Goal: Task Accomplishment & Management: Manage account settings

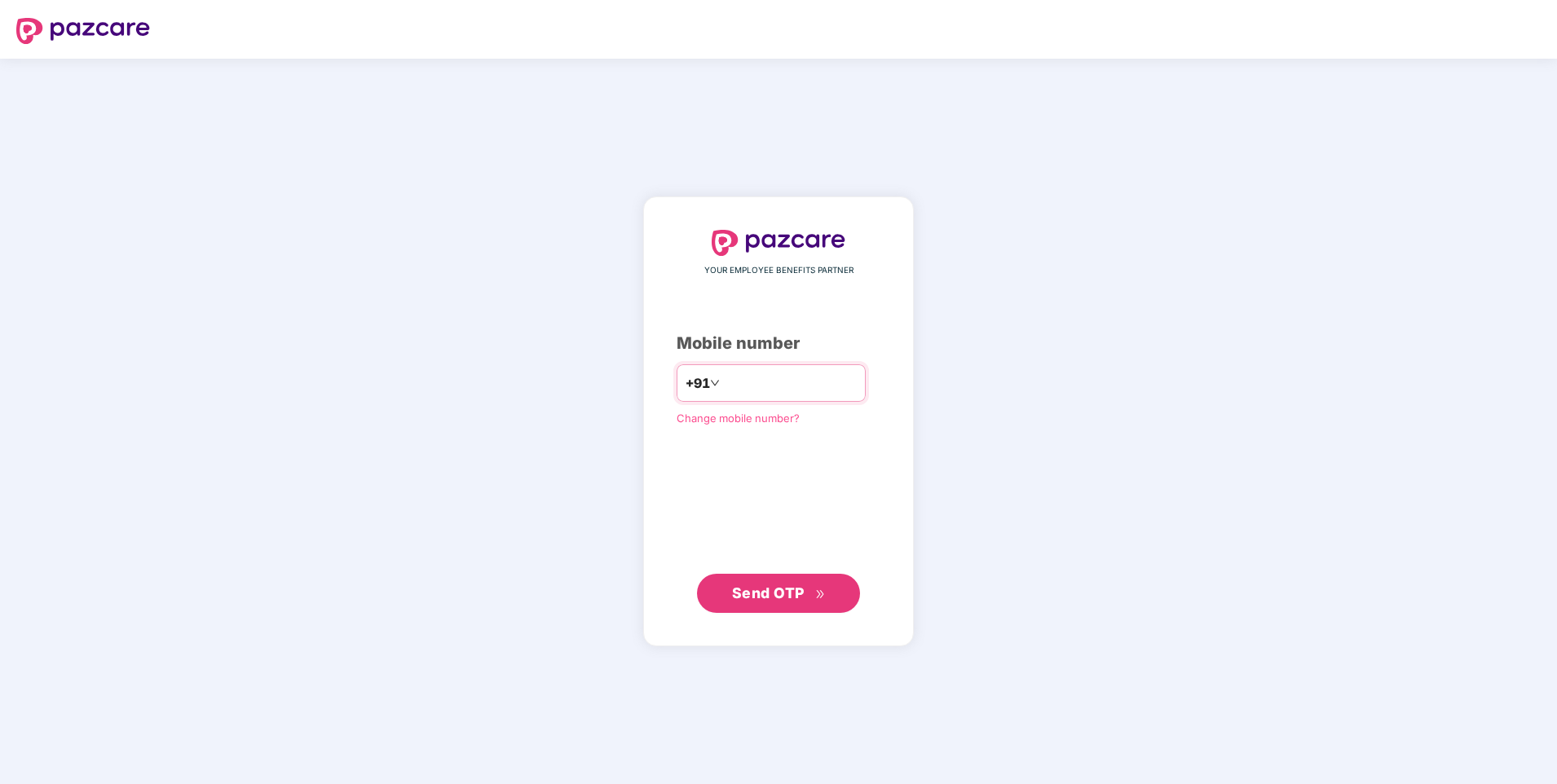
click at [738, 381] on input "number" at bounding box center [790, 382] width 134 height 26
click at [723, 384] on input "**********" at bounding box center [790, 382] width 134 height 26
type input "**********"
click at [770, 588] on span "Send OTP" at bounding box center [768, 592] width 73 height 17
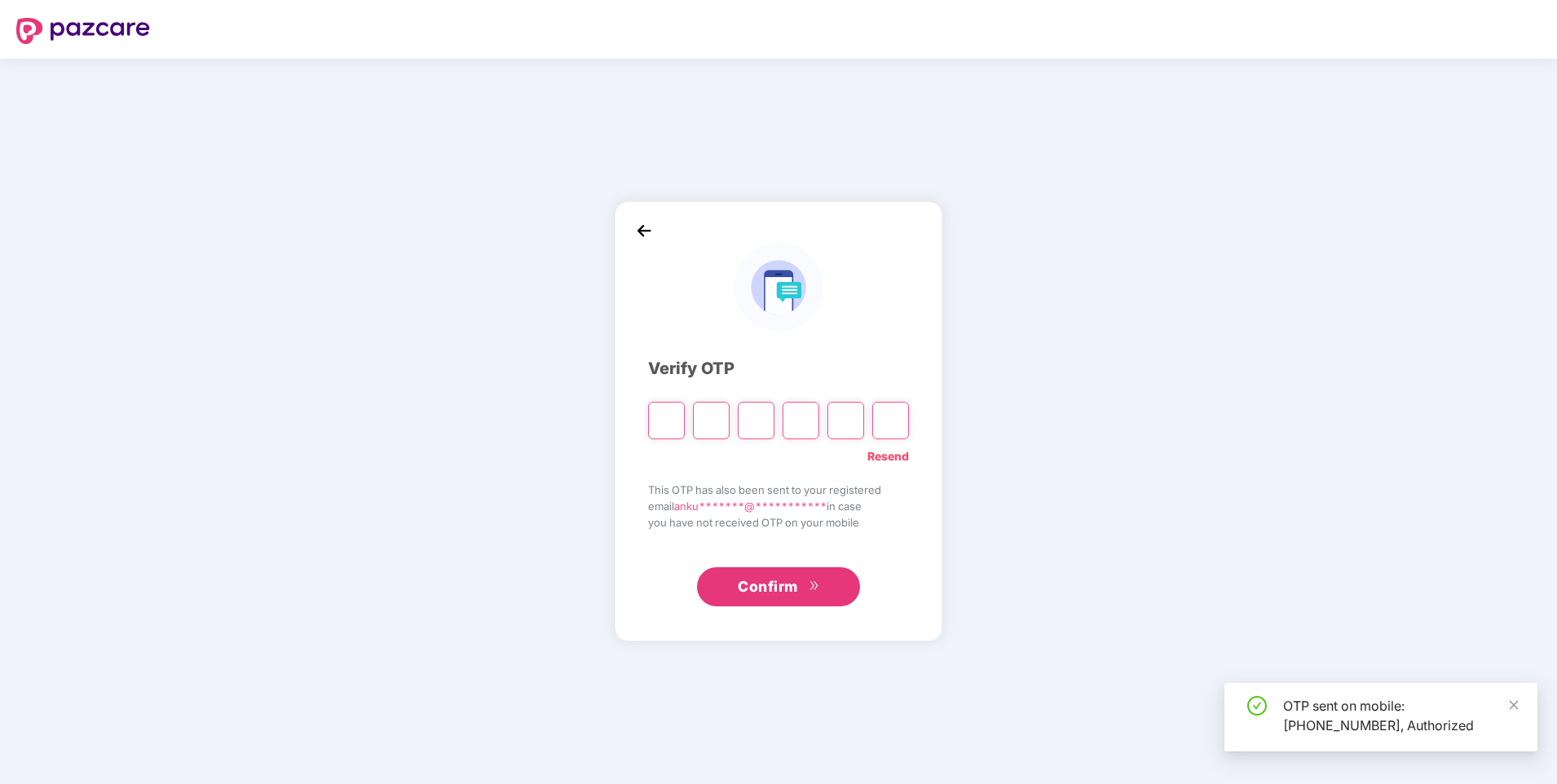
type input "*"
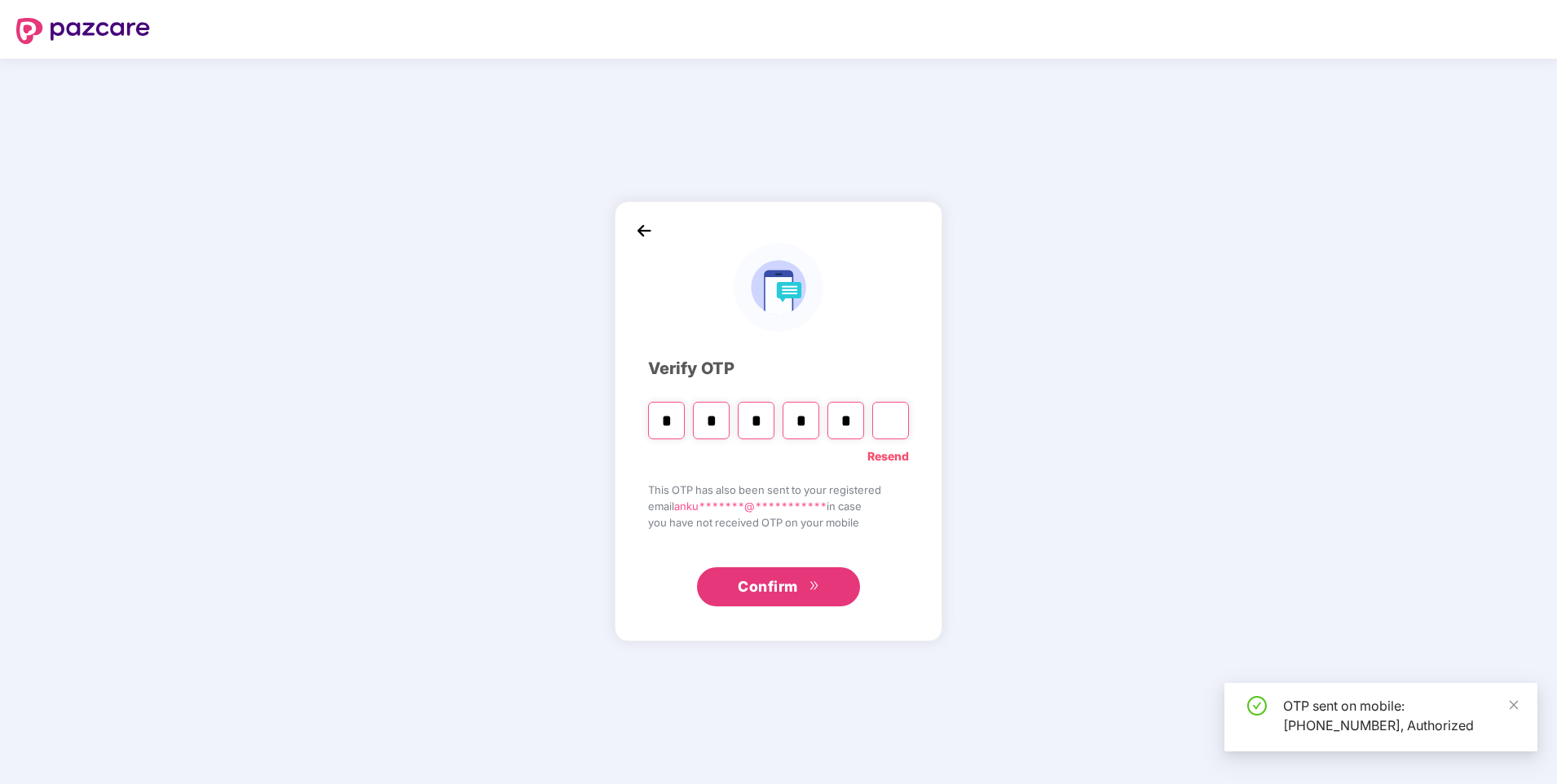
type input "*"
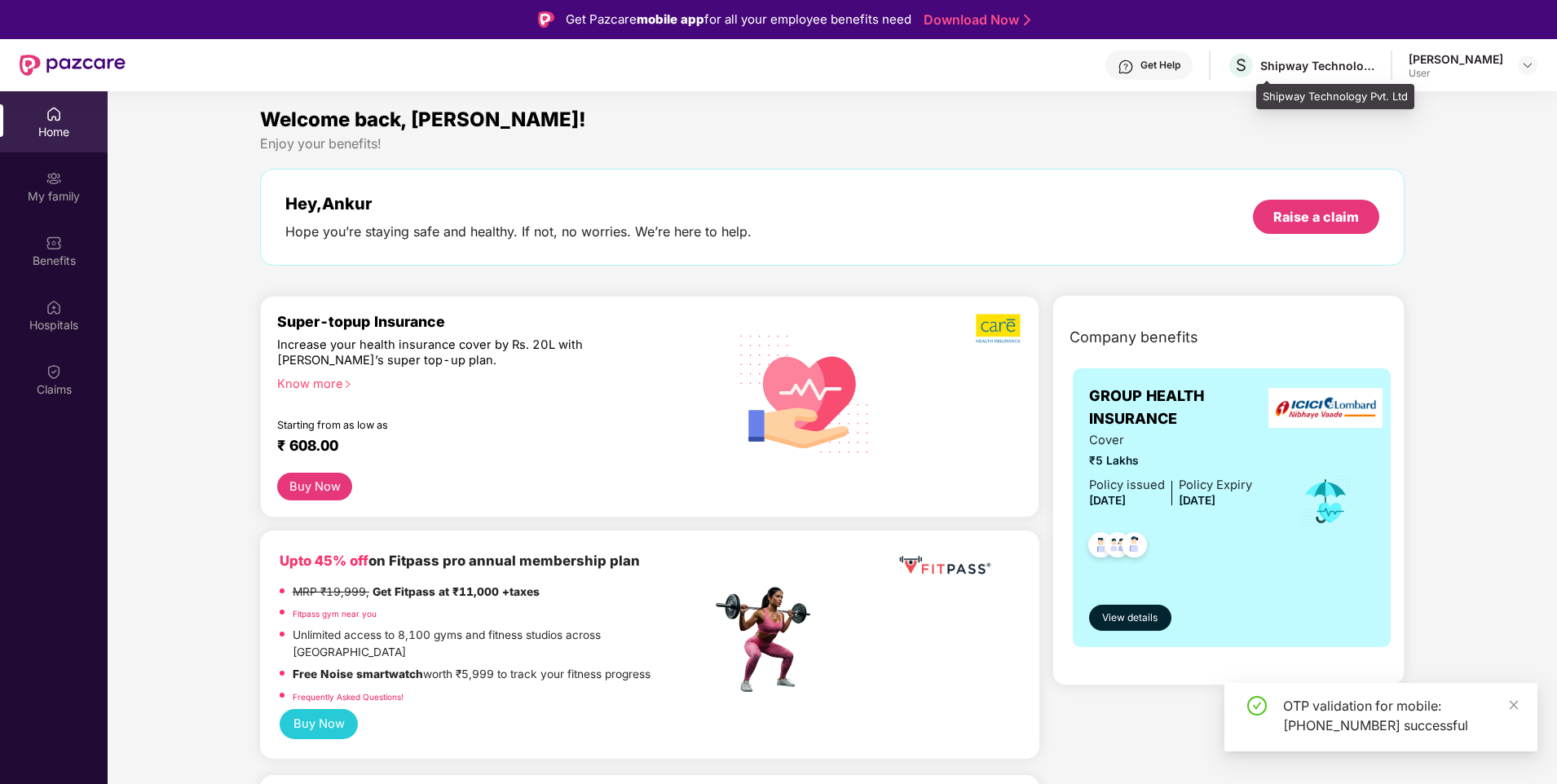
click at [1360, 64] on div "Shipway Technology Pvt. Ltd" at bounding box center [1317, 65] width 114 height 15
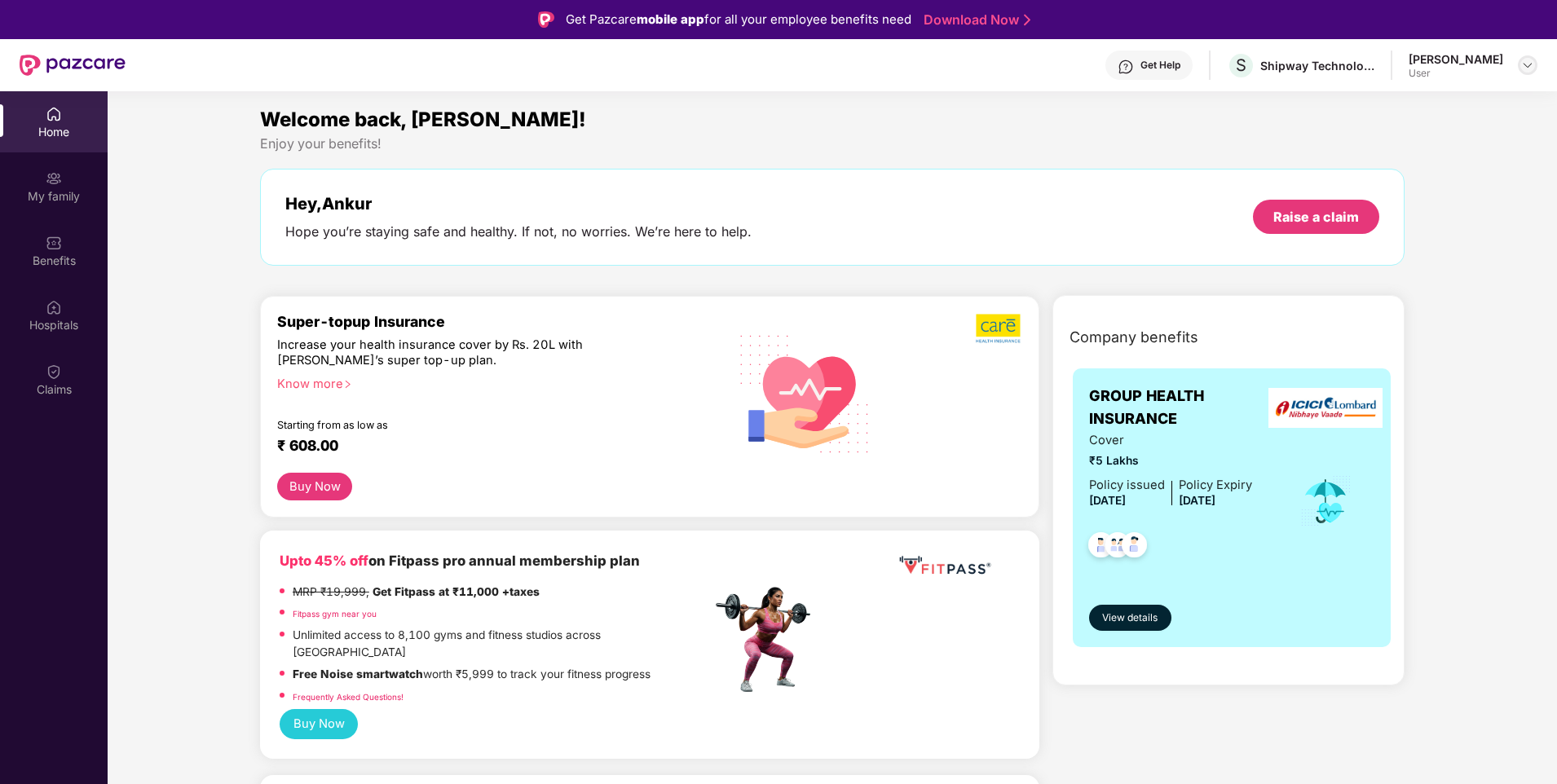
click at [1527, 66] on img at bounding box center [1527, 64] width 13 height 13
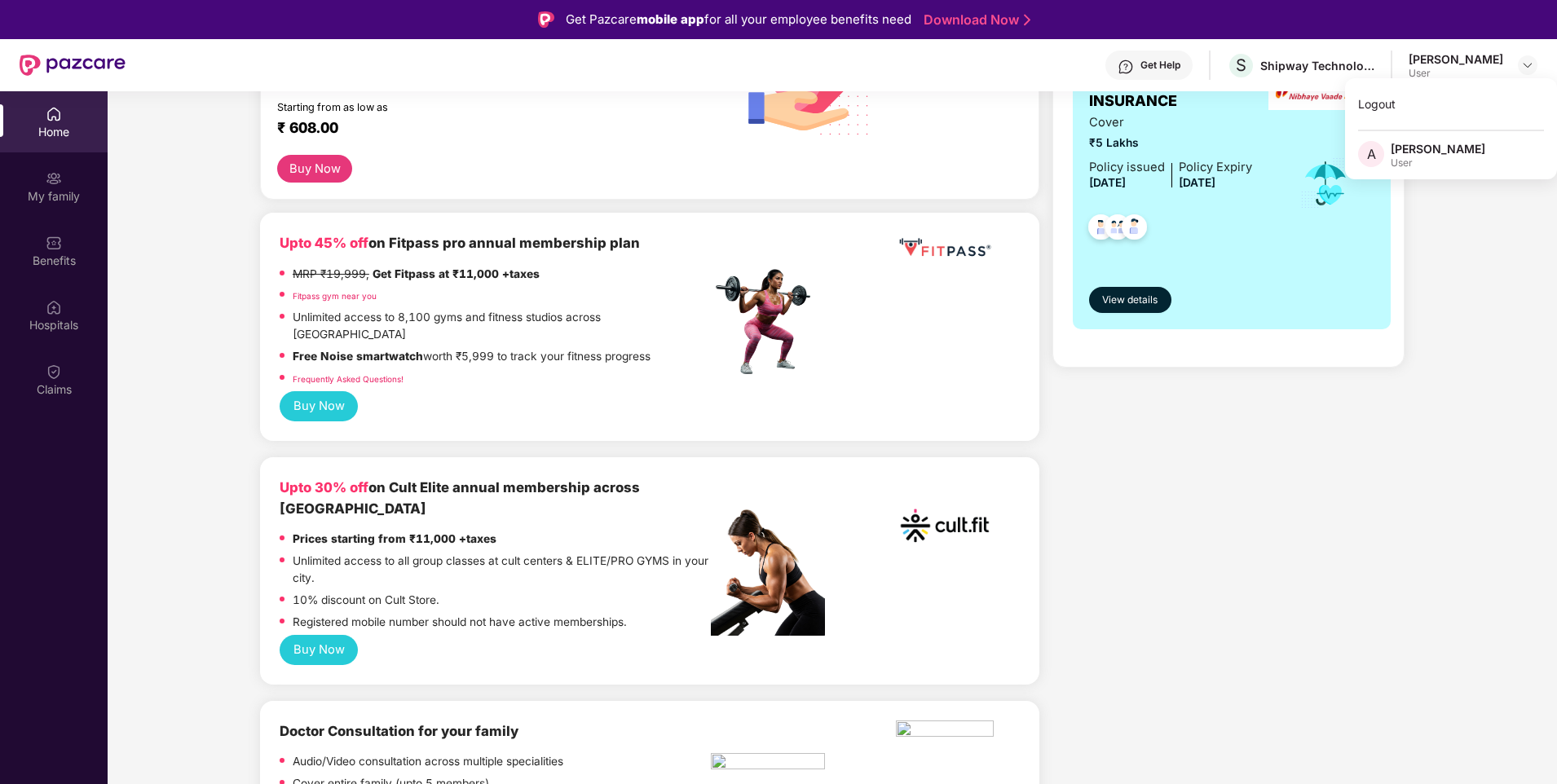
scroll to position [408, 0]
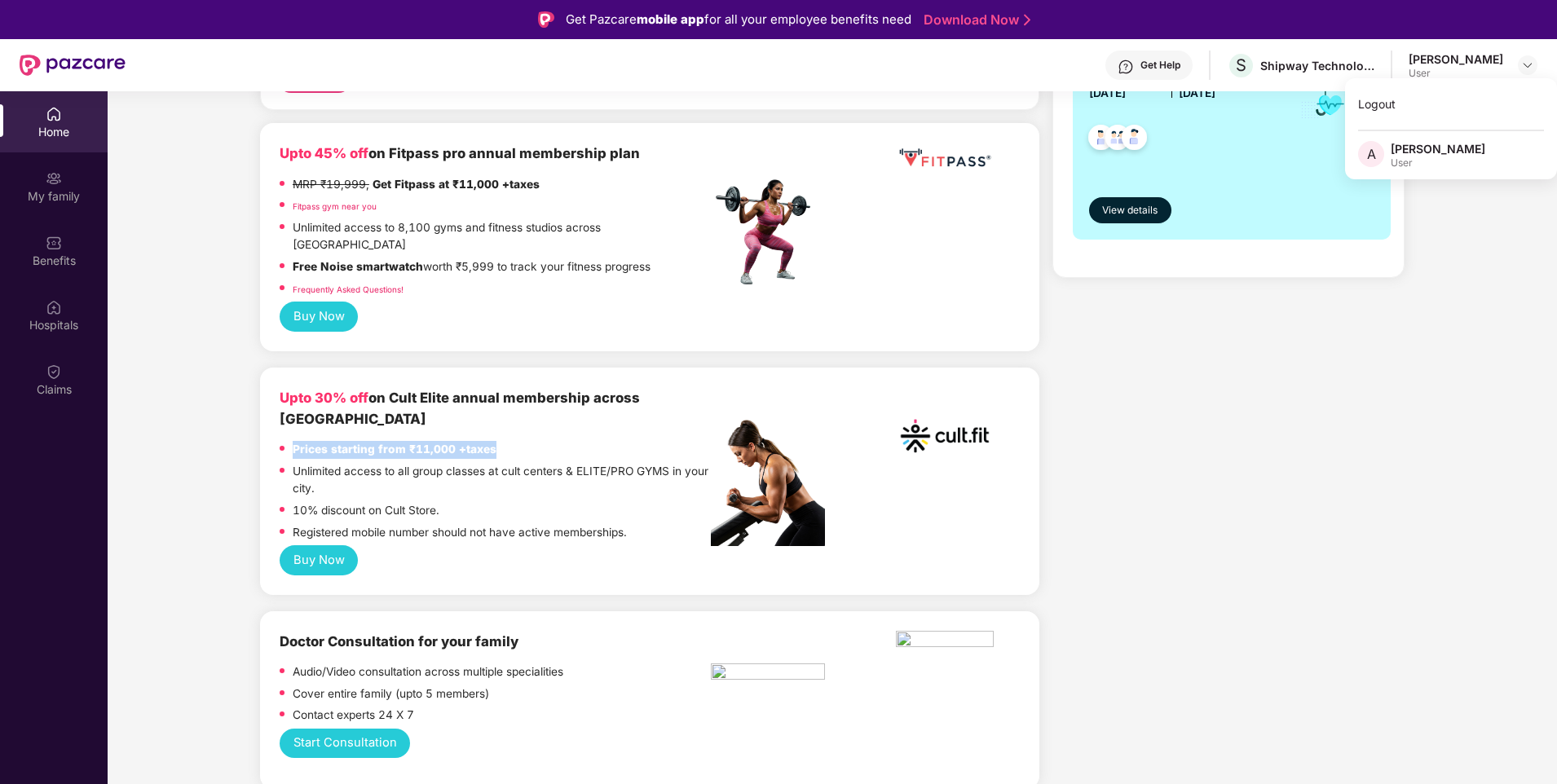
drag, startPoint x: 296, startPoint y: 403, endPoint x: 503, endPoint y: 405, distance: 207.0
click at [503, 441] on div "Prices starting from ₹11,000 +taxes" at bounding box center [496, 452] width 432 height 22
click at [648, 463] on p "Unlimited access to all group classes at cult centers & ELITE/PRO GYMS in your …" at bounding box center [502, 480] width 419 height 35
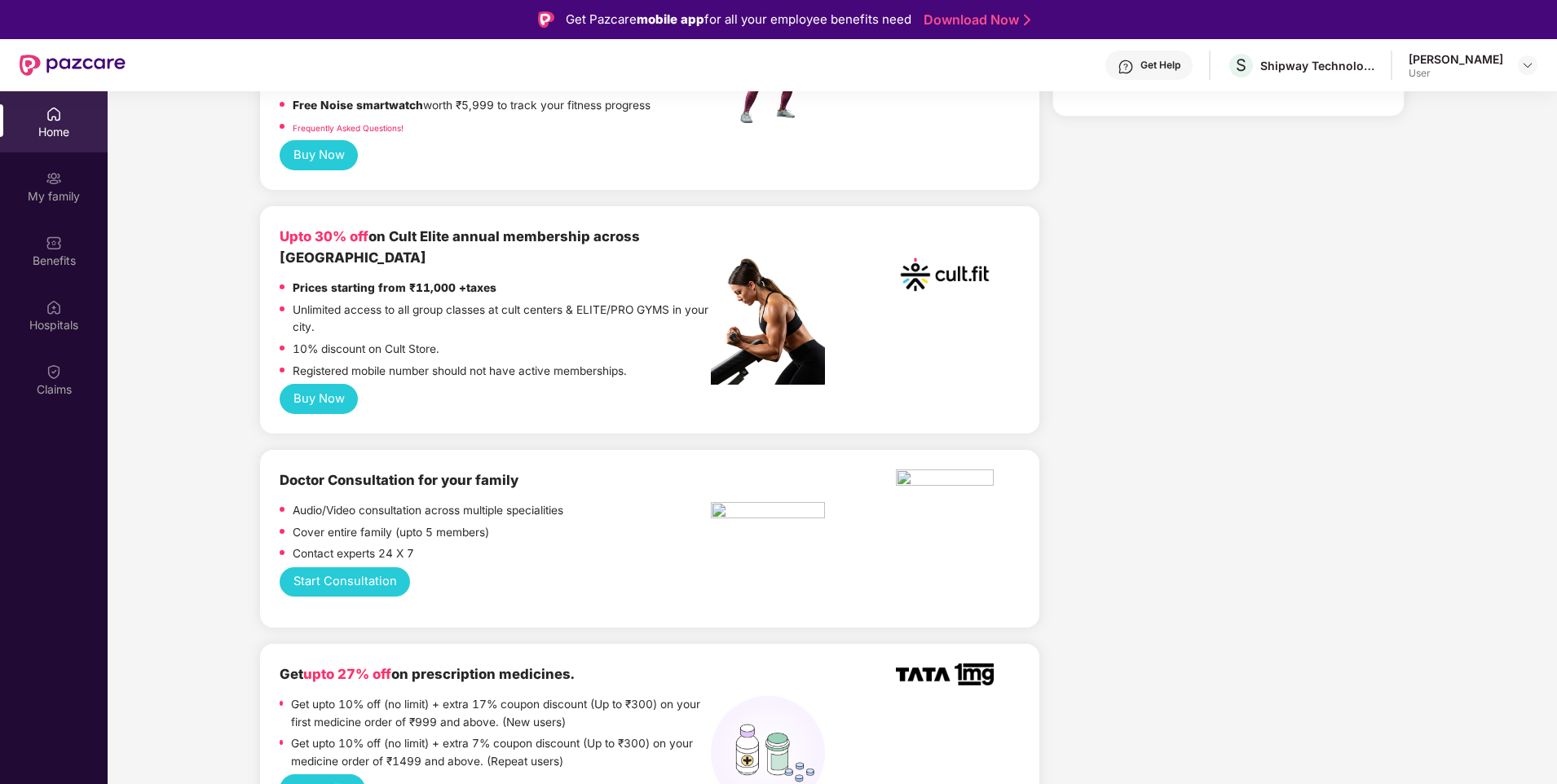
scroll to position [570, 0]
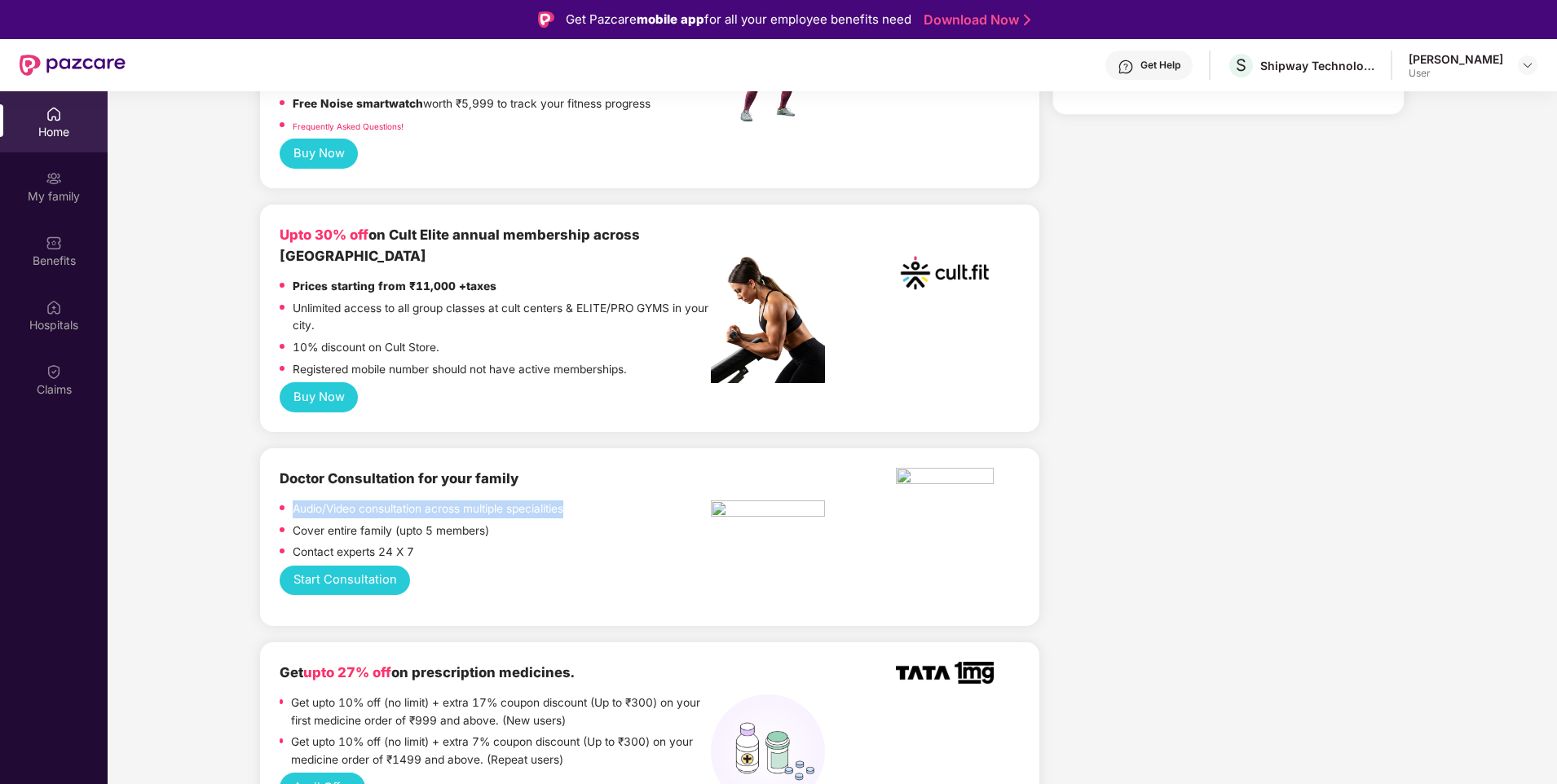
drag, startPoint x: 293, startPoint y: 468, endPoint x: 572, endPoint y: 472, distance: 279.0
click at [572, 500] on div "Audio/Video consultation across multiple specialities" at bounding box center [496, 511] width 432 height 22
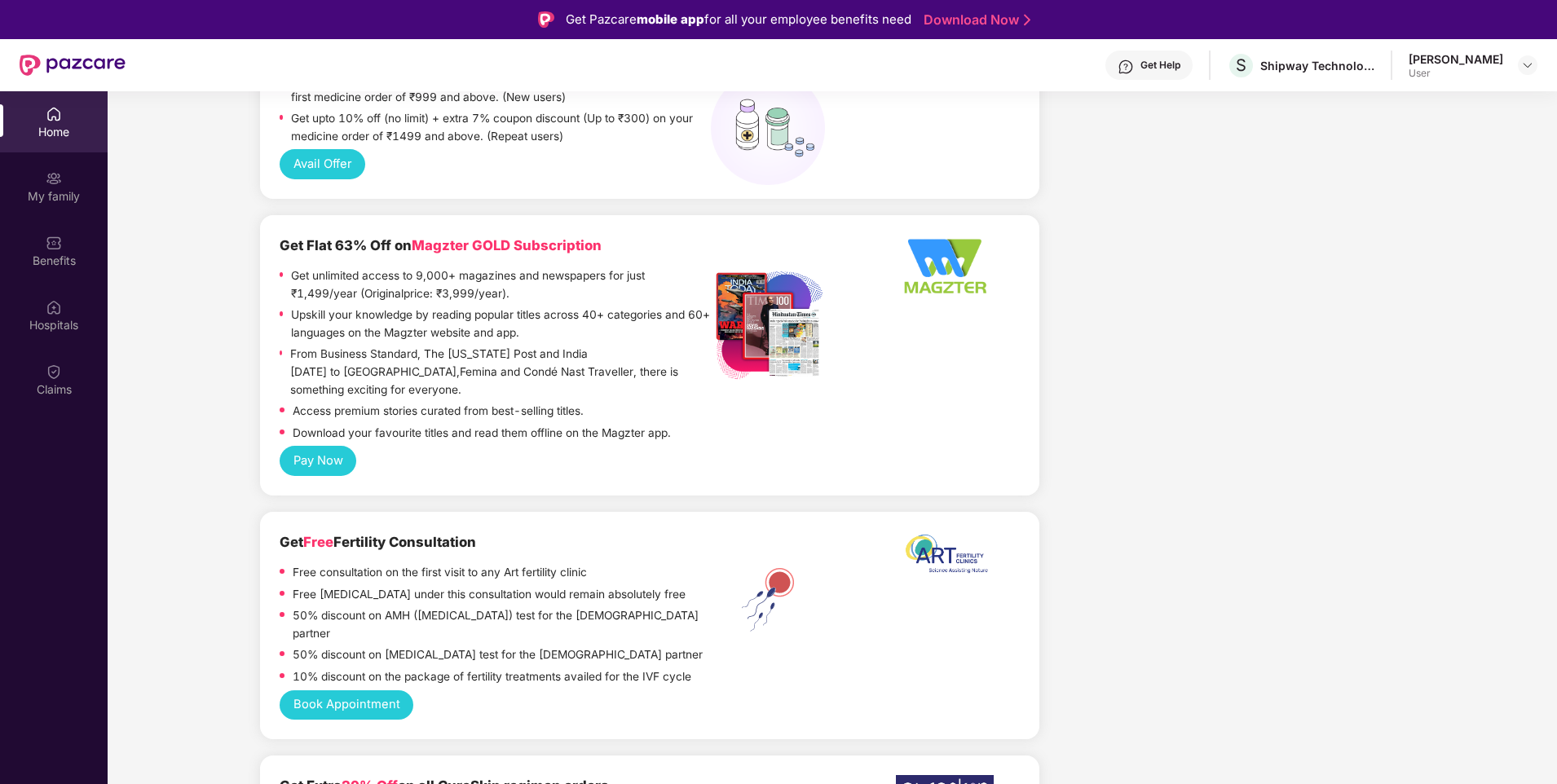
scroll to position [1222, 0]
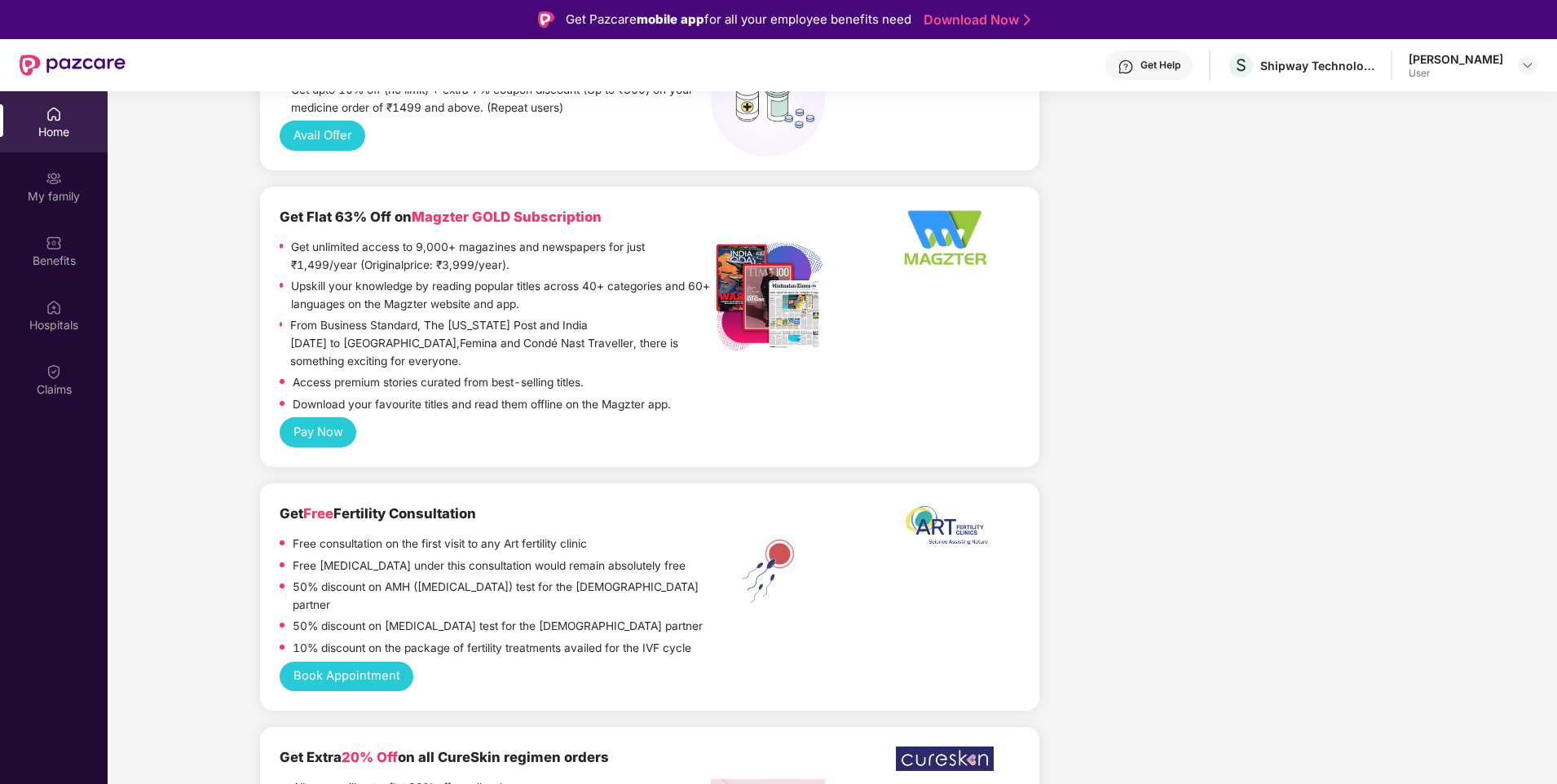
drag, startPoint x: 282, startPoint y: 471, endPoint x: 491, endPoint y: 476, distance: 209.1
click at [491, 503] on div "Get Free Fertility Consultation" at bounding box center [496, 513] width 432 height 21
drag, startPoint x: 491, startPoint y: 476, endPoint x: 515, endPoint y: 545, distance: 73.1
click at [515, 579] on p "50% discount on AMH ([MEDICAL_DATA]) test for the [DEMOGRAPHIC_DATA] partner" at bounding box center [502, 596] width 419 height 35
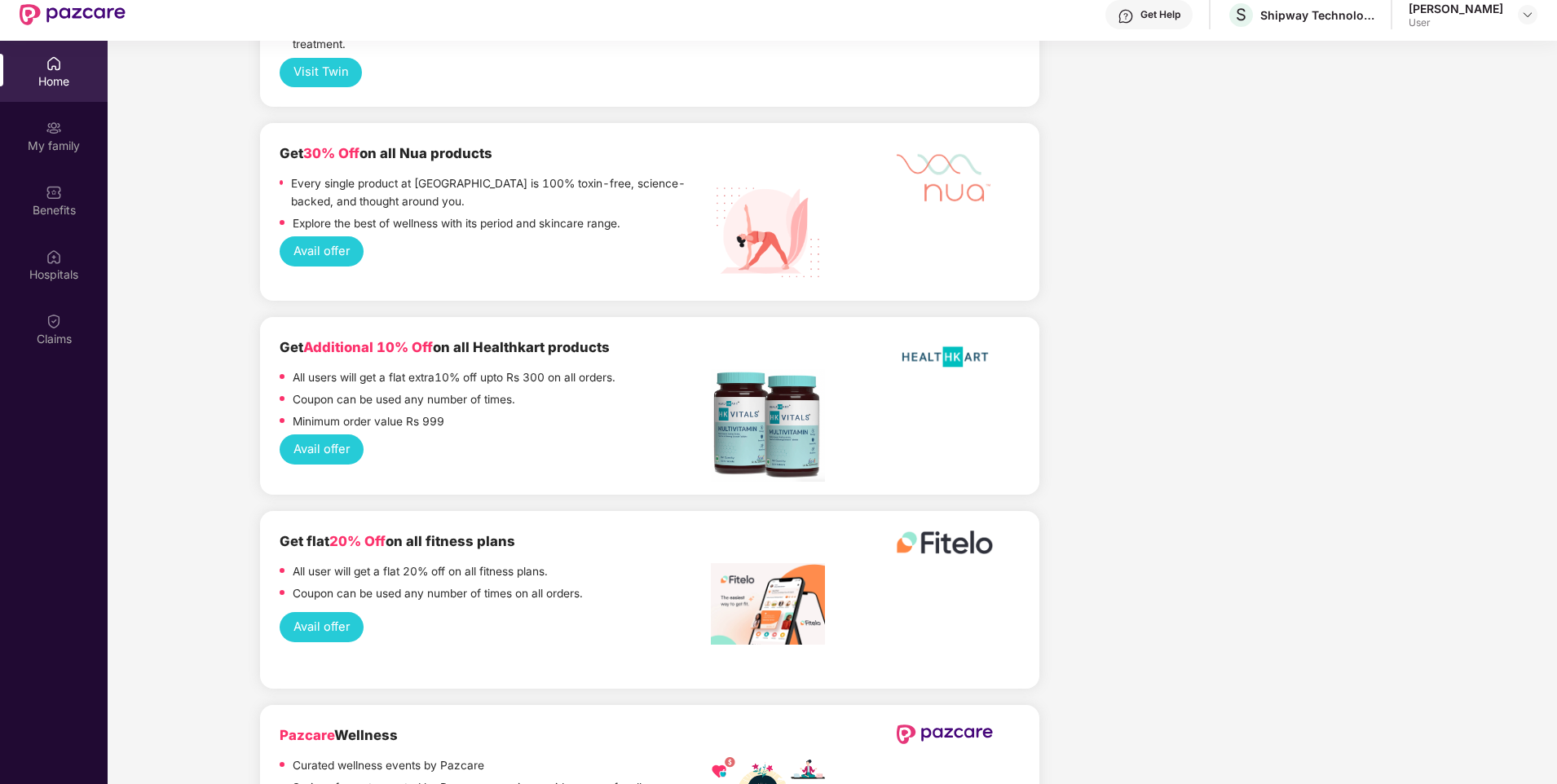
scroll to position [92, 0]
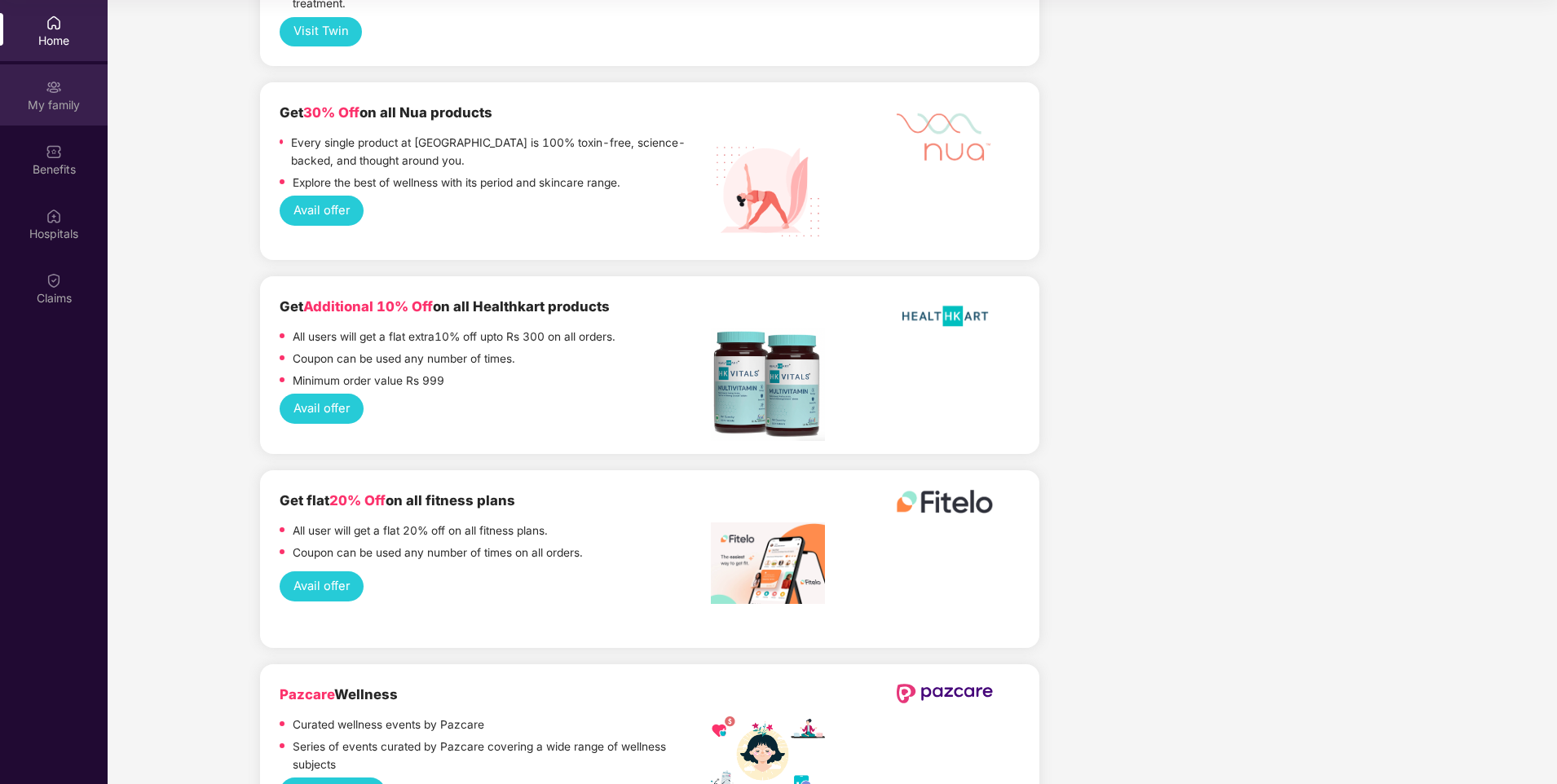
click at [39, 118] on div "My family" at bounding box center [53, 95] width 108 height 61
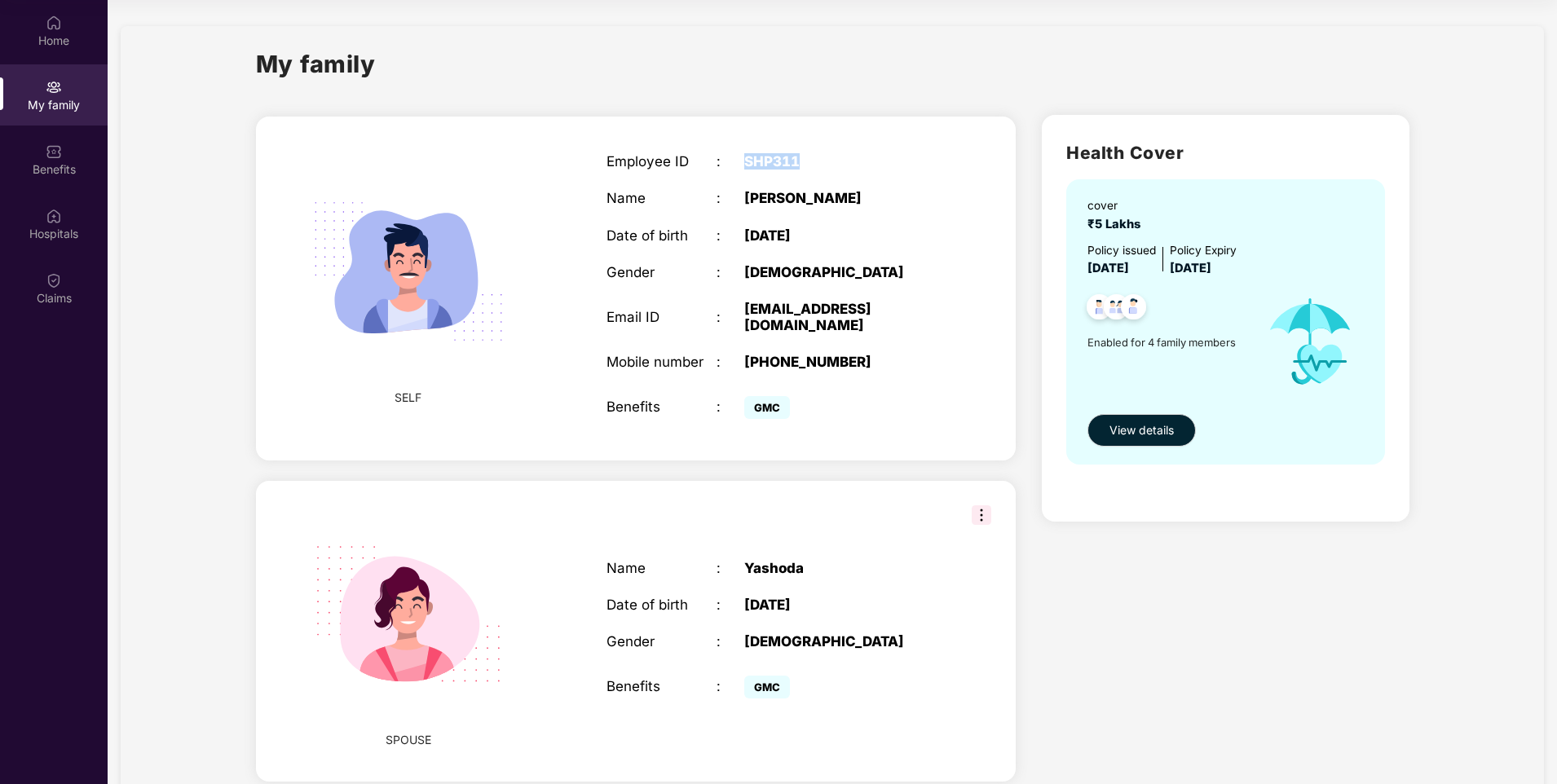
drag, startPoint x: 779, startPoint y: 159, endPoint x: 855, endPoint y: 164, distance: 76.2
click at [855, 164] on div "SHP311" at bounding box center [841, 161] width 193 height 16
drag, startPoint x: 855, startPoint y: 164, endPoint x: 825, endPoint y: 196, distance: 43.9
click at [825, 196] on div "Name : [PERSON_NAME]" at bounding box center [772, 197] width 331 height 16
drag, startPoint x: 825, startPoint y: 196, endPoint x: 912, endPoint y: 248, distance: 101.4
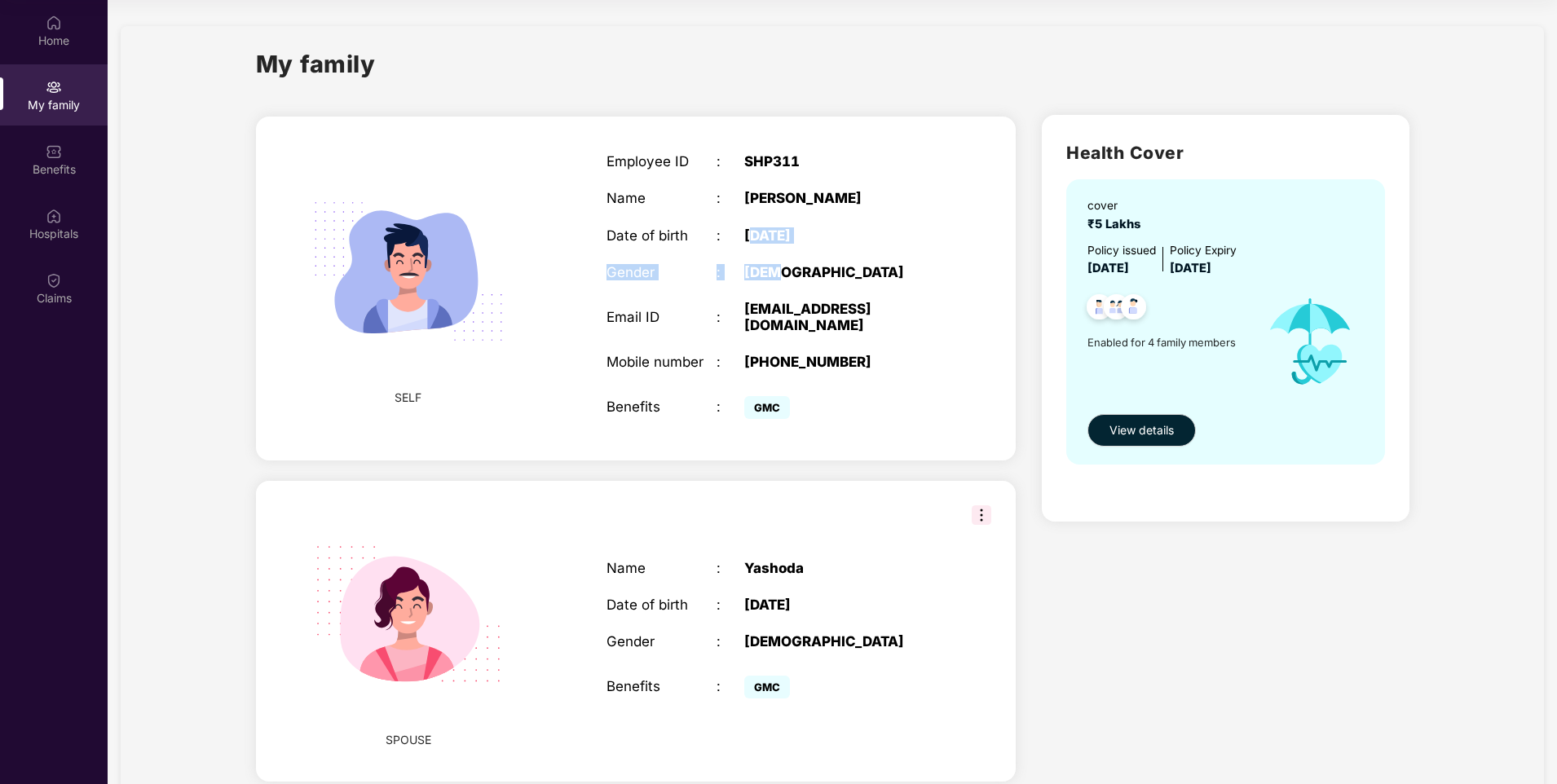
click at [912, 248] on div "Employee ID : SHP311 Name : [PERSON_NAME] Date of birth : [DEMOGRAPHIC_DATA] Ge…" at bounding box center [772, 288] width 364 height 310
drag, startPoint x: 912, startPoint y: 248, endPoint x: 781, endPoint y: 270, distance: 132.8
click at [781, 270] on div "[DEMOGRAPHIC_DATA]" at bounding box center [841, 271] width 193 height 16
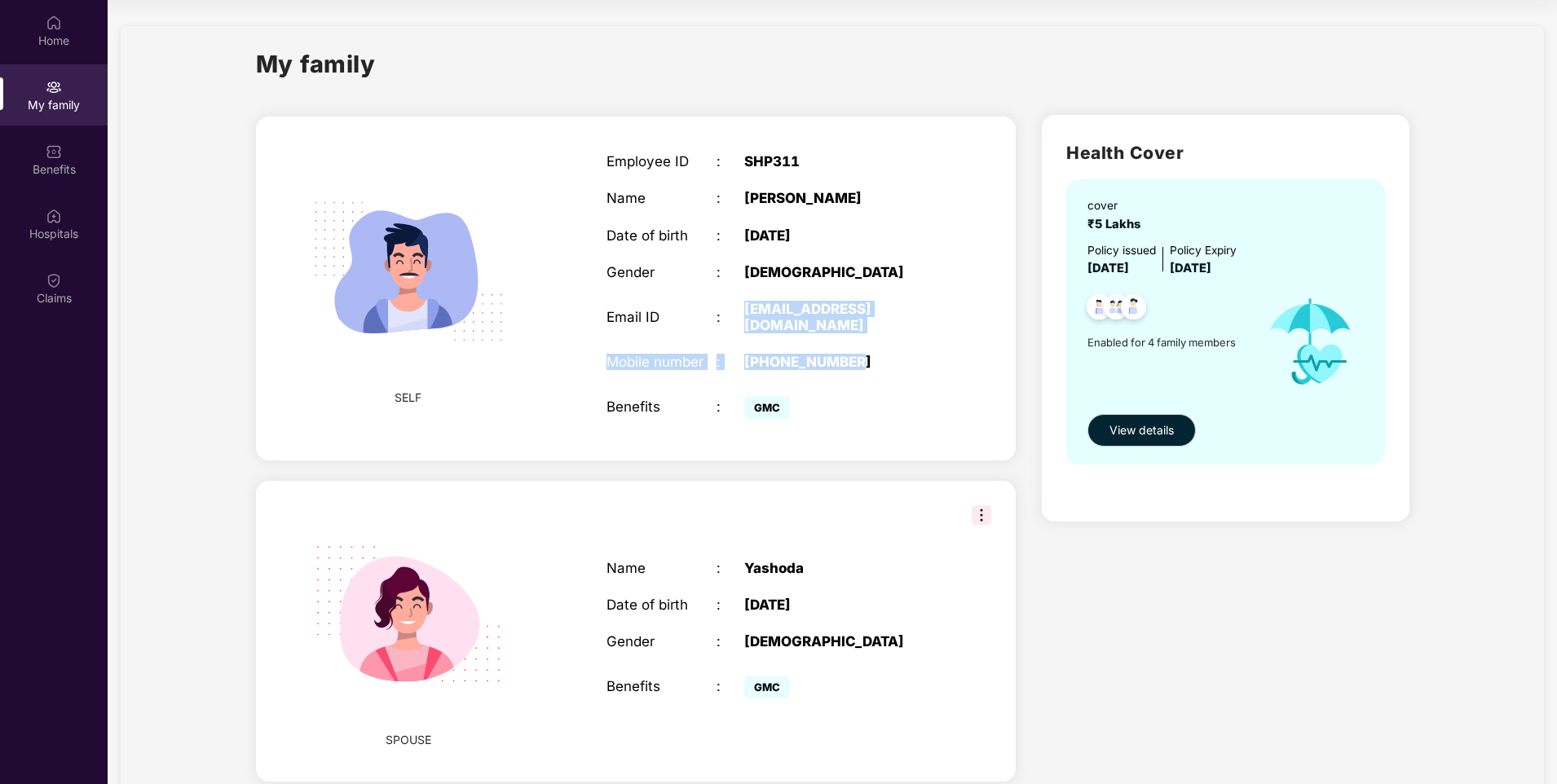
drag, startPoint x: 745, startPoint y: 303, endPoint x: 982, endPoint y: 320, distance: 237.6
click at [982, 320] on div "SELF Employee ID : SHP311 Name : [PERSON_NAME] Date of birth : [DEMOGRAPHIC_DAT…" at bounding box center [636, 287] width 761 height 343
drag, startPoint x: 756, startPoint y: 387, endPoint x: 781, endPoint y: 387, distance: 25.0
click at [781, 396] on span "GMC" at bounding box center [767, 407] width 46 height 23
drag, startPoint x: 781, startPoint y: 387, endPoint x: 836, endPoint y: 401, distance: 56.8
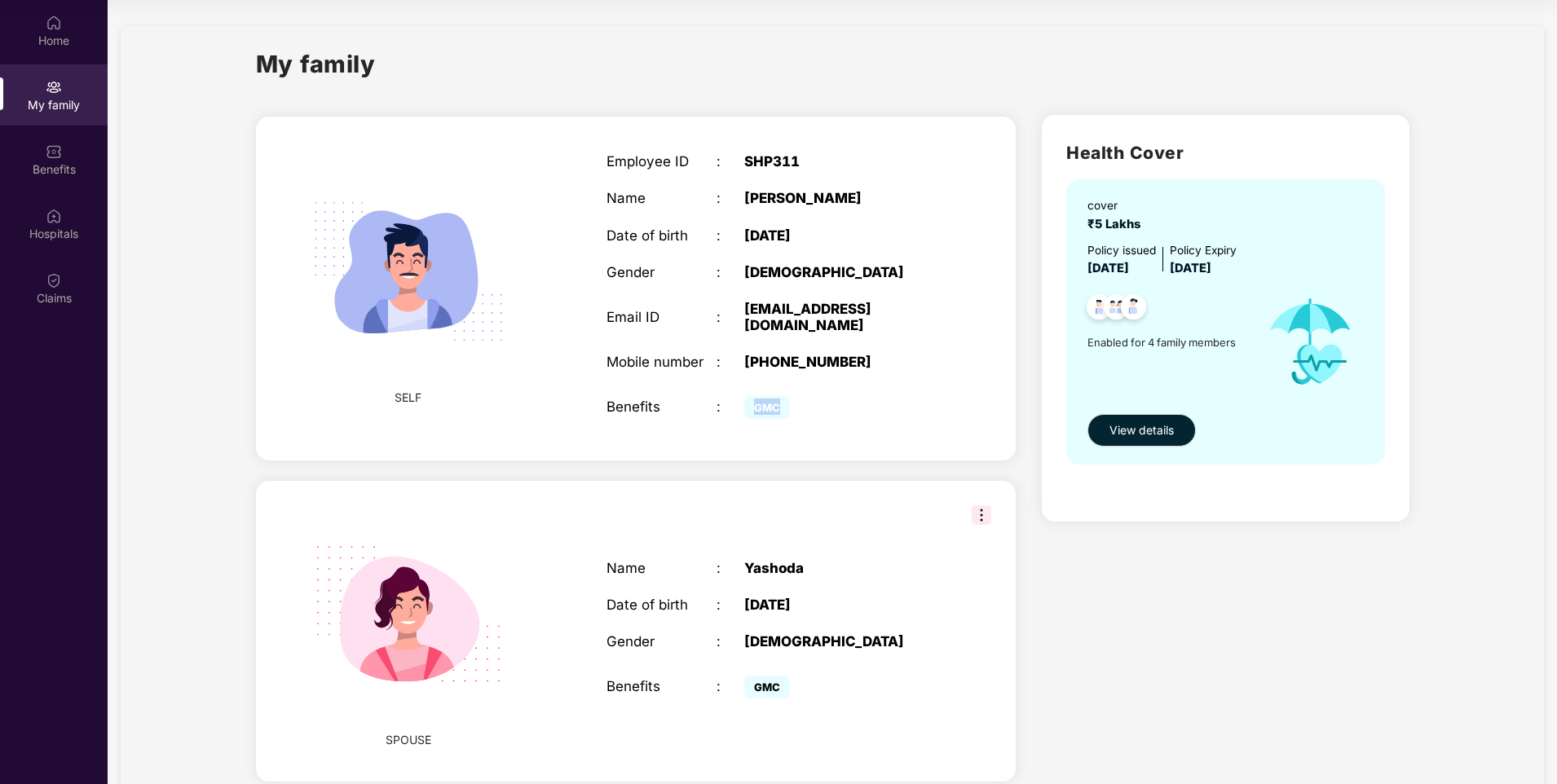
click at [836, 401] on div "GMC" at bounding box center [841, 406] width 193 height 32
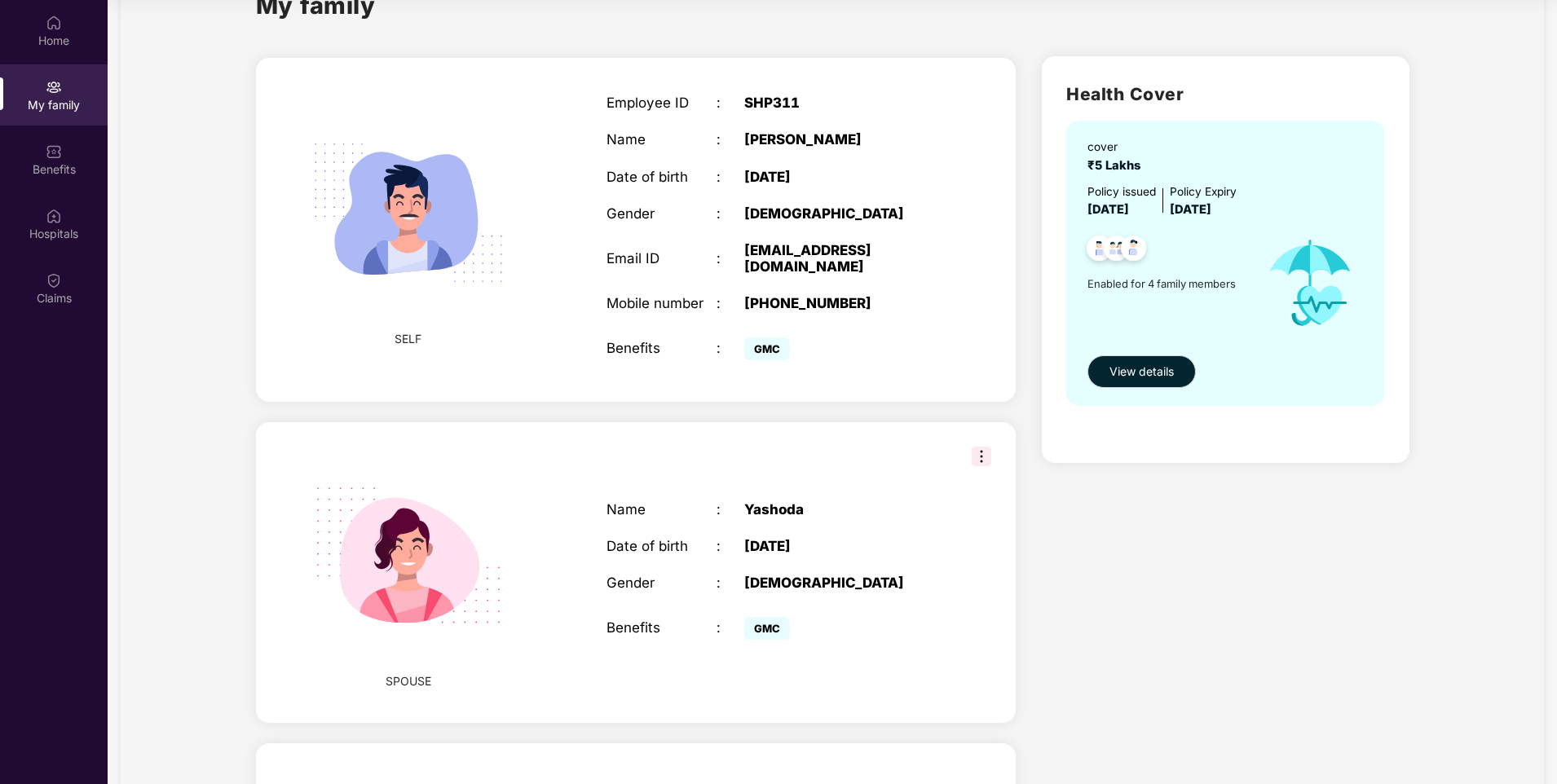
scroll to position [163, 0]
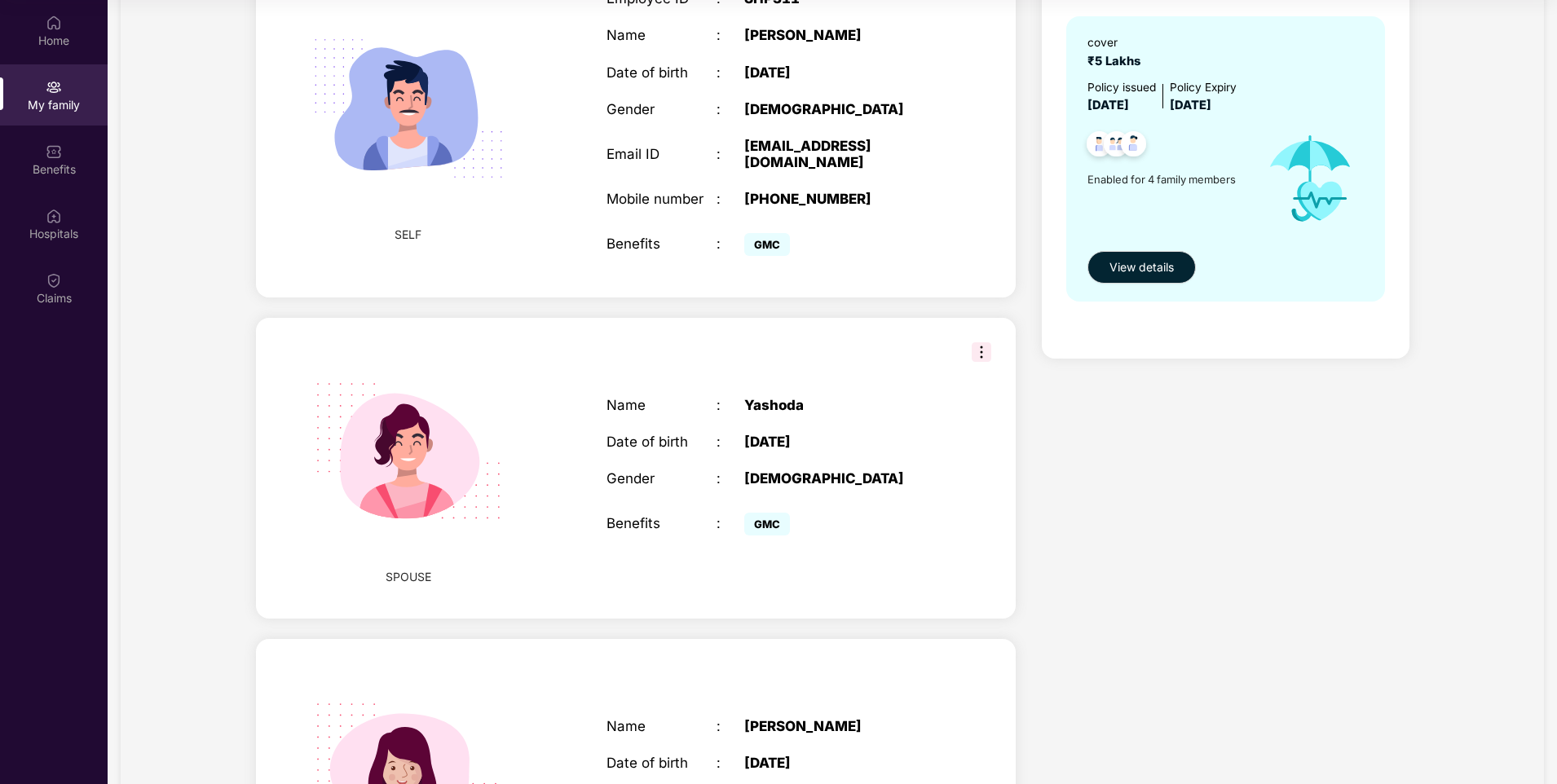
drag, startPoint x: 748, startPoint y: 421, endPoint x: 899, endPoint y: 426, distance: 151.1
click at [899, 433] on div "[DATE]" at bounding box center [841, 441] width 193 height 16
click at [778, 470] on div "[DEMOGRAPHIC_DATA]" at bounding box center [841, 478] width 193 height 16
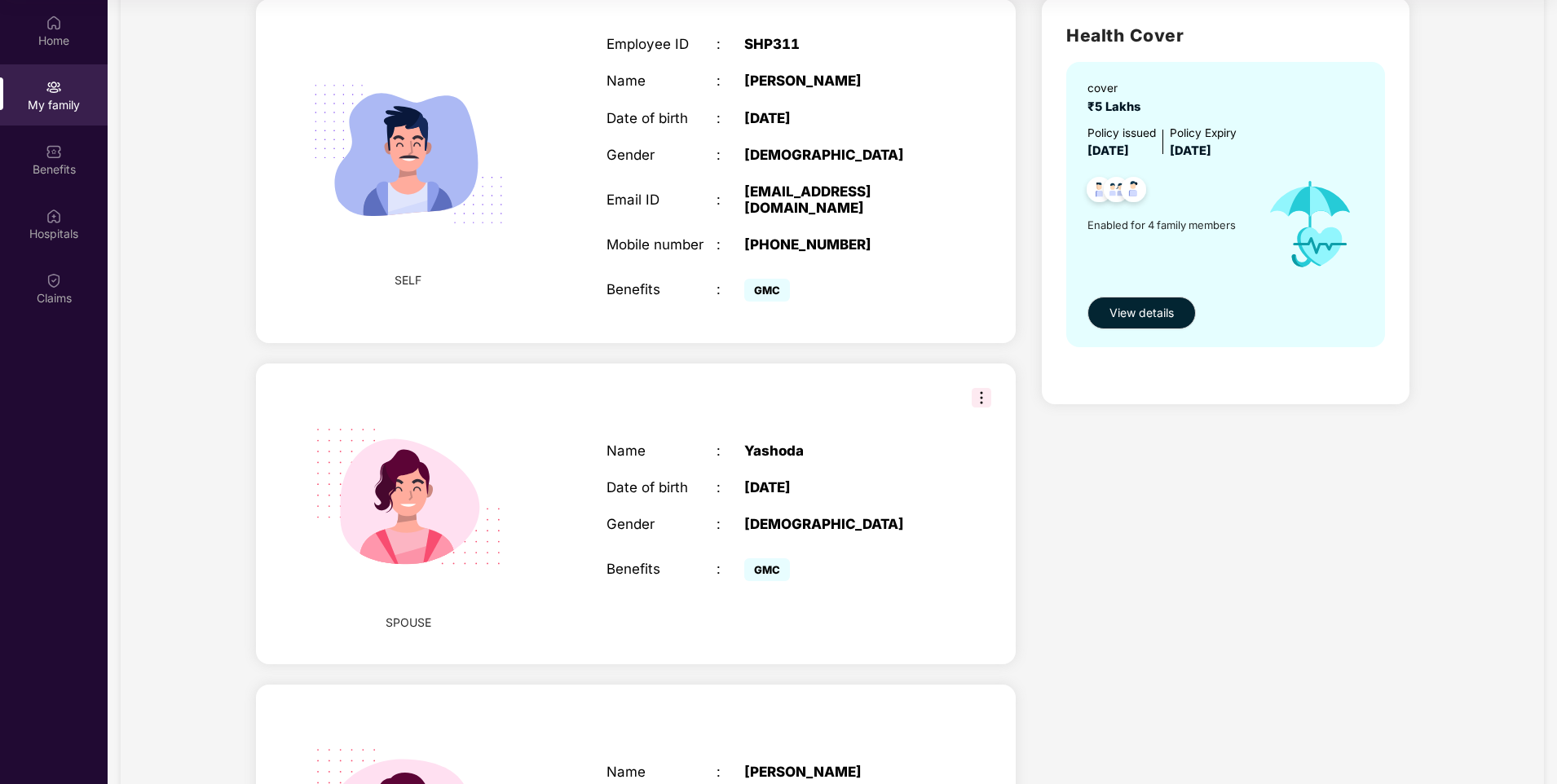
scroll to position [81, 0]
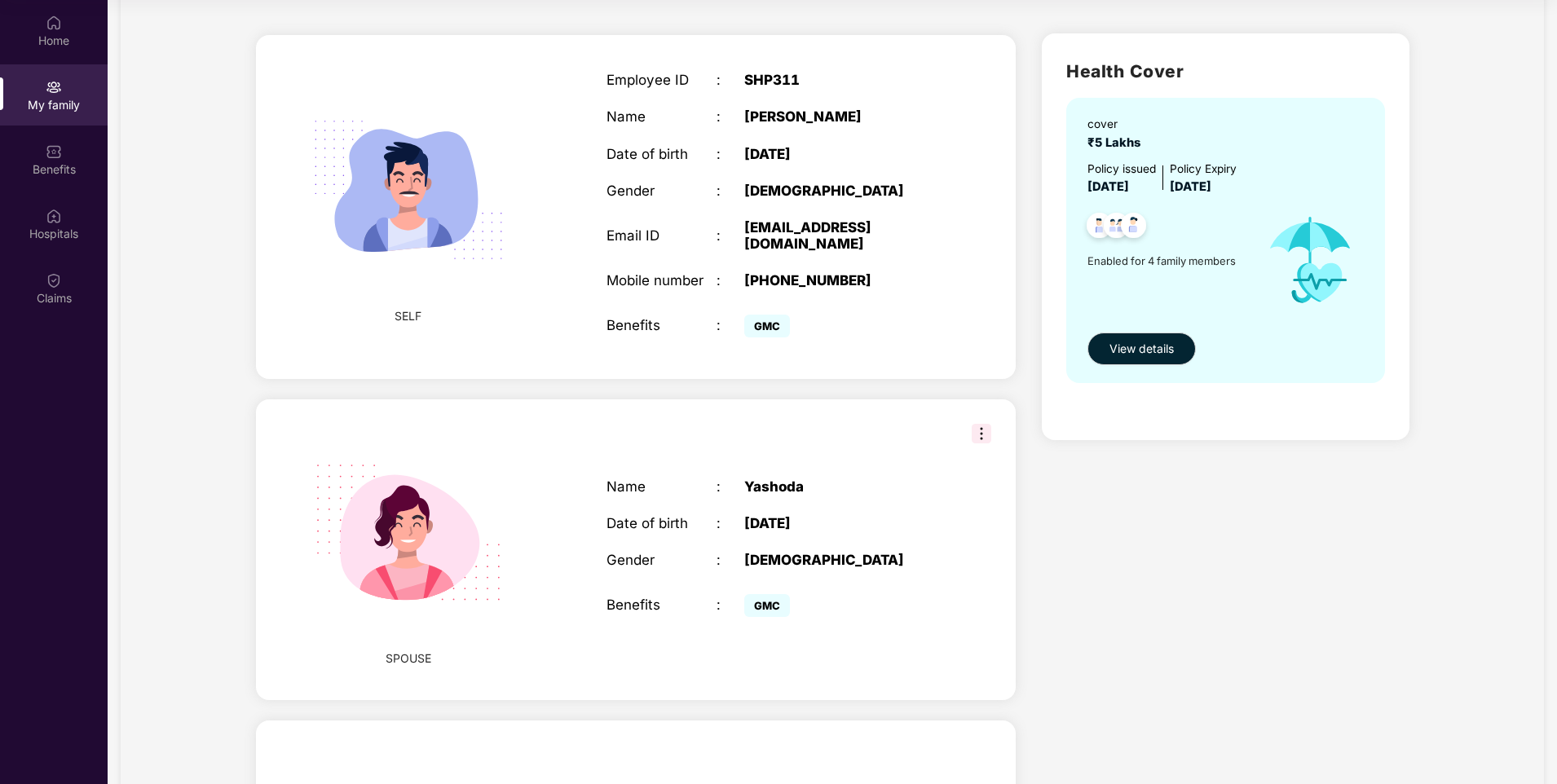
click at [983, 424] on img at bounding box center [981, 433] width 20 height 19
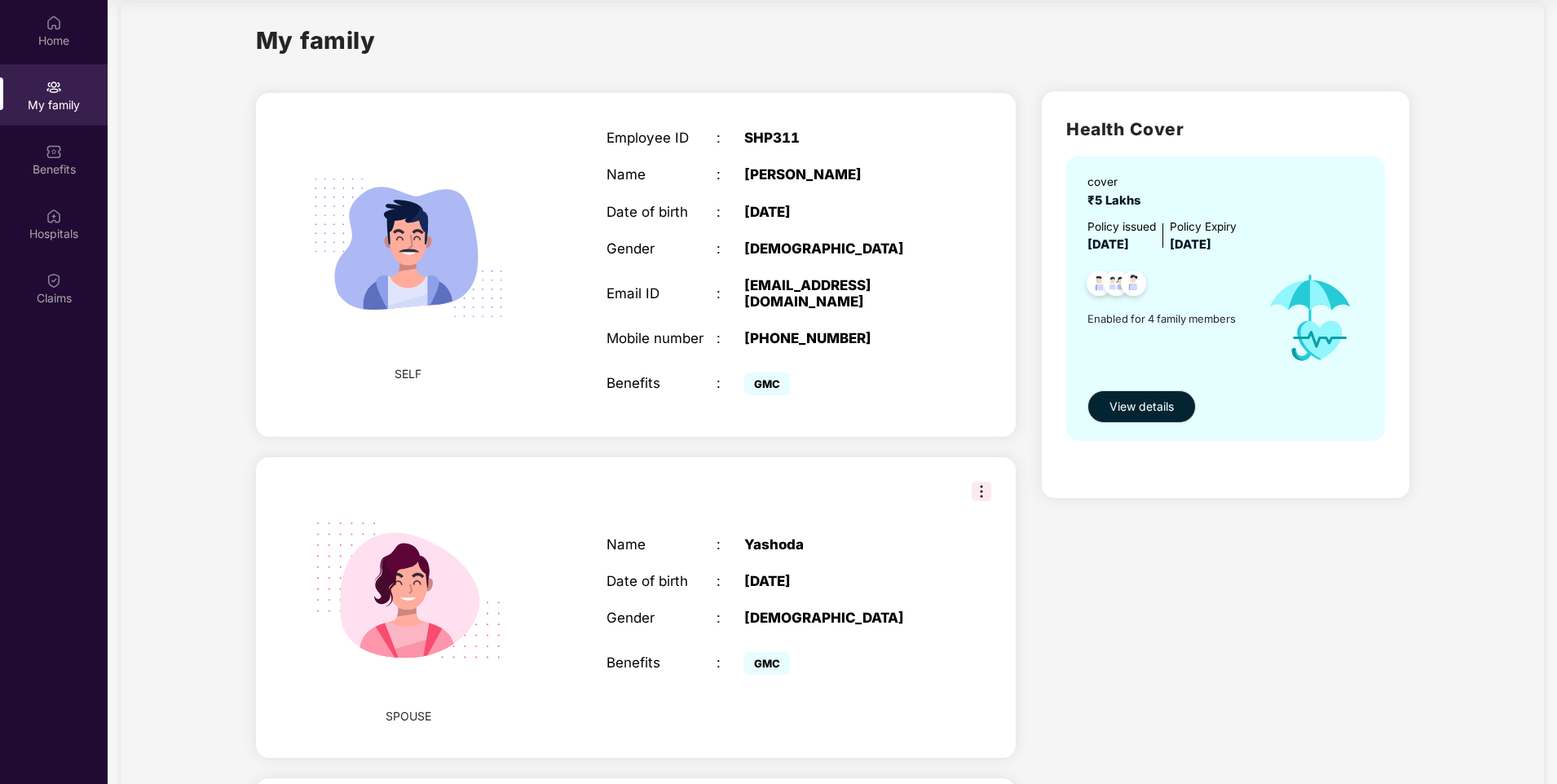
scroll to position [0, 0]
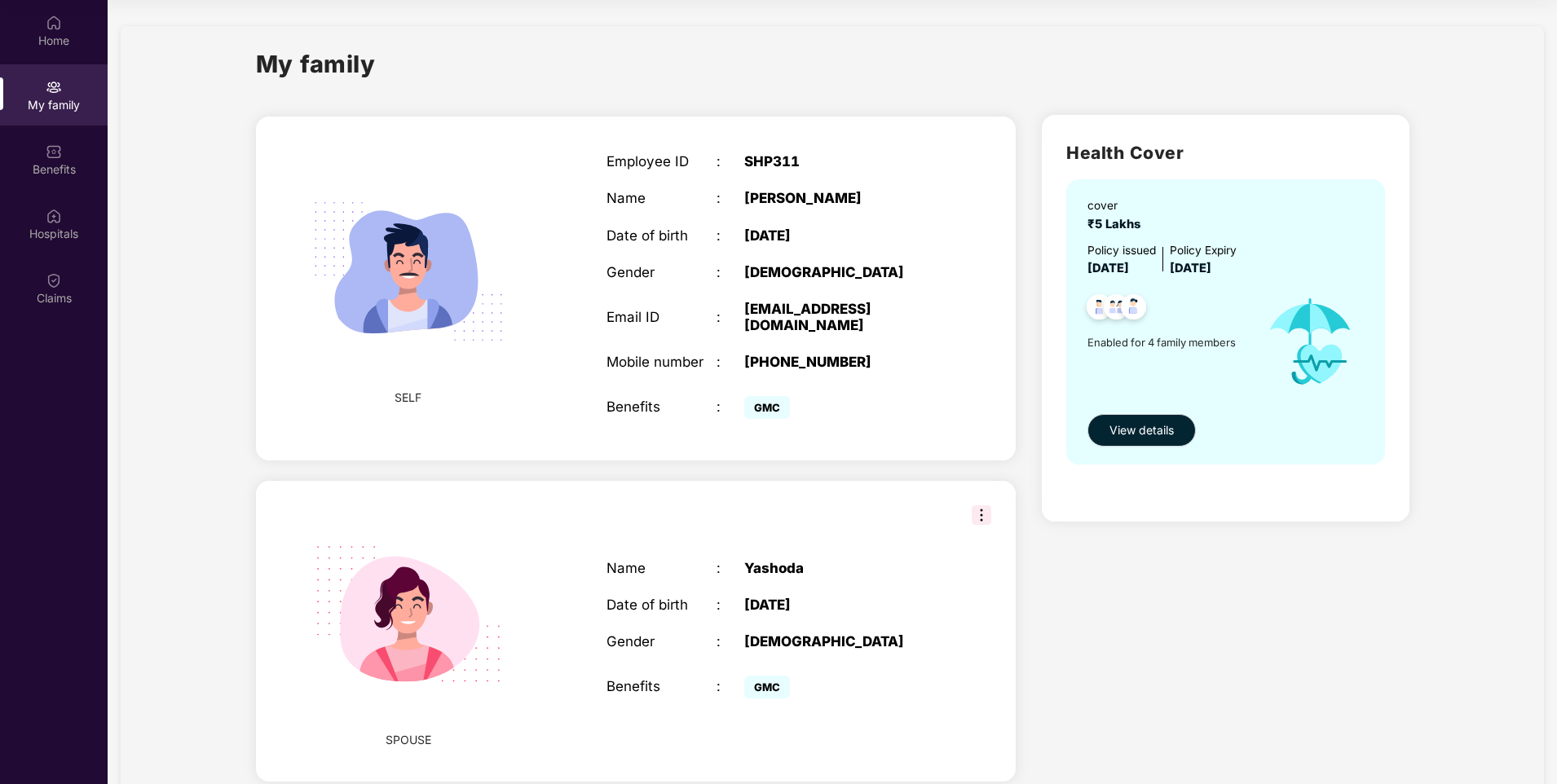
click at [822, 495] on div "SPOUSE Name : [PERSON_NAME] Date of birth : [DEMOGRAPHIC_DATA] Gender : [DEMOGR…" at bounding box center [636, 631] width 761 height 302
click at [857, 570] on div "Name : [PERSON_NAME] Date of birth : [DEMOGRAPHIC_DATA] Gender : [DEMOGRAPHIC_D…" at bounding box center [772, 631] width 364 height 184
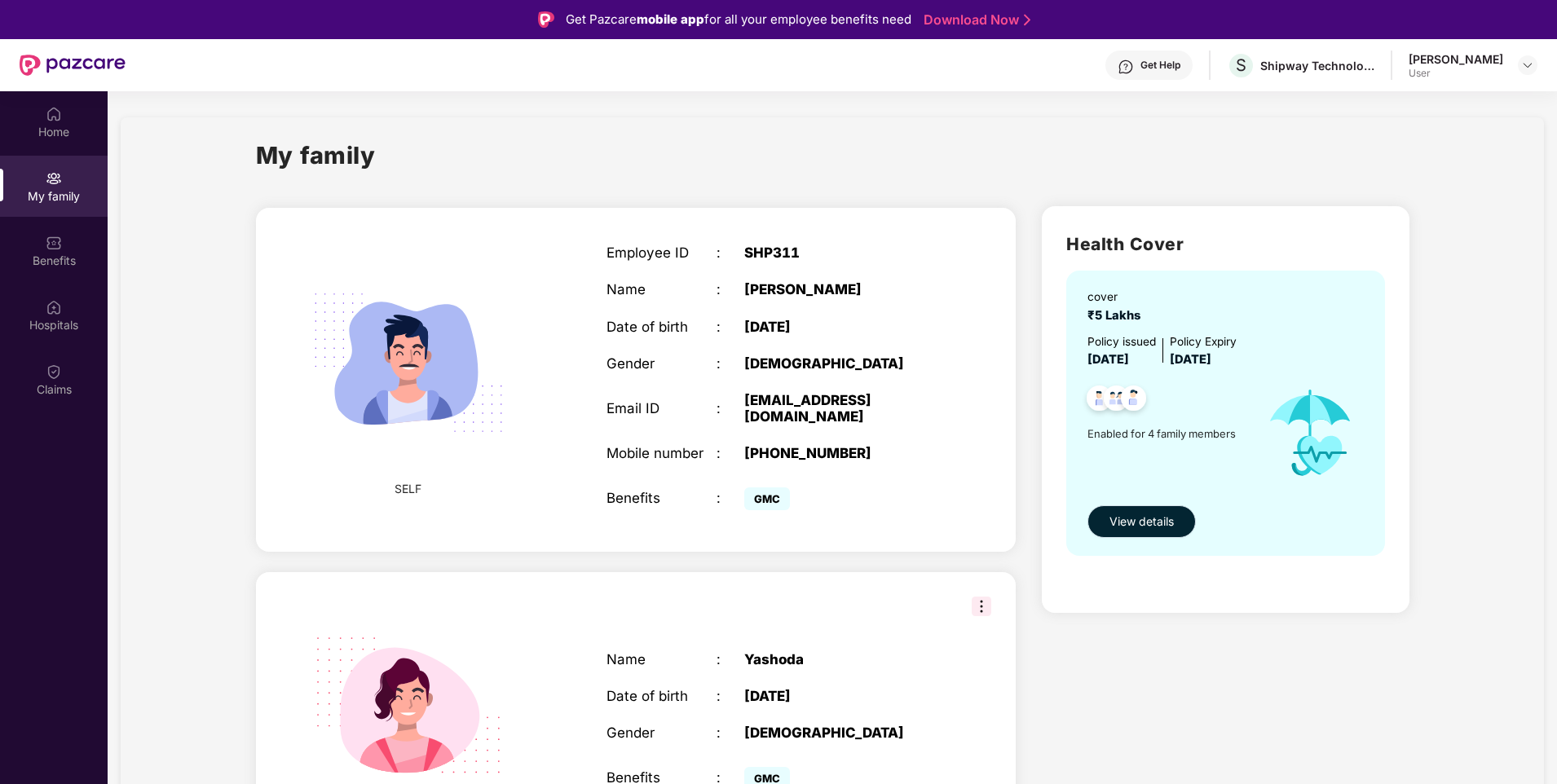
click at [1141, 516] on span "View details" at bounding box center [1141, 521] width 64 height 18
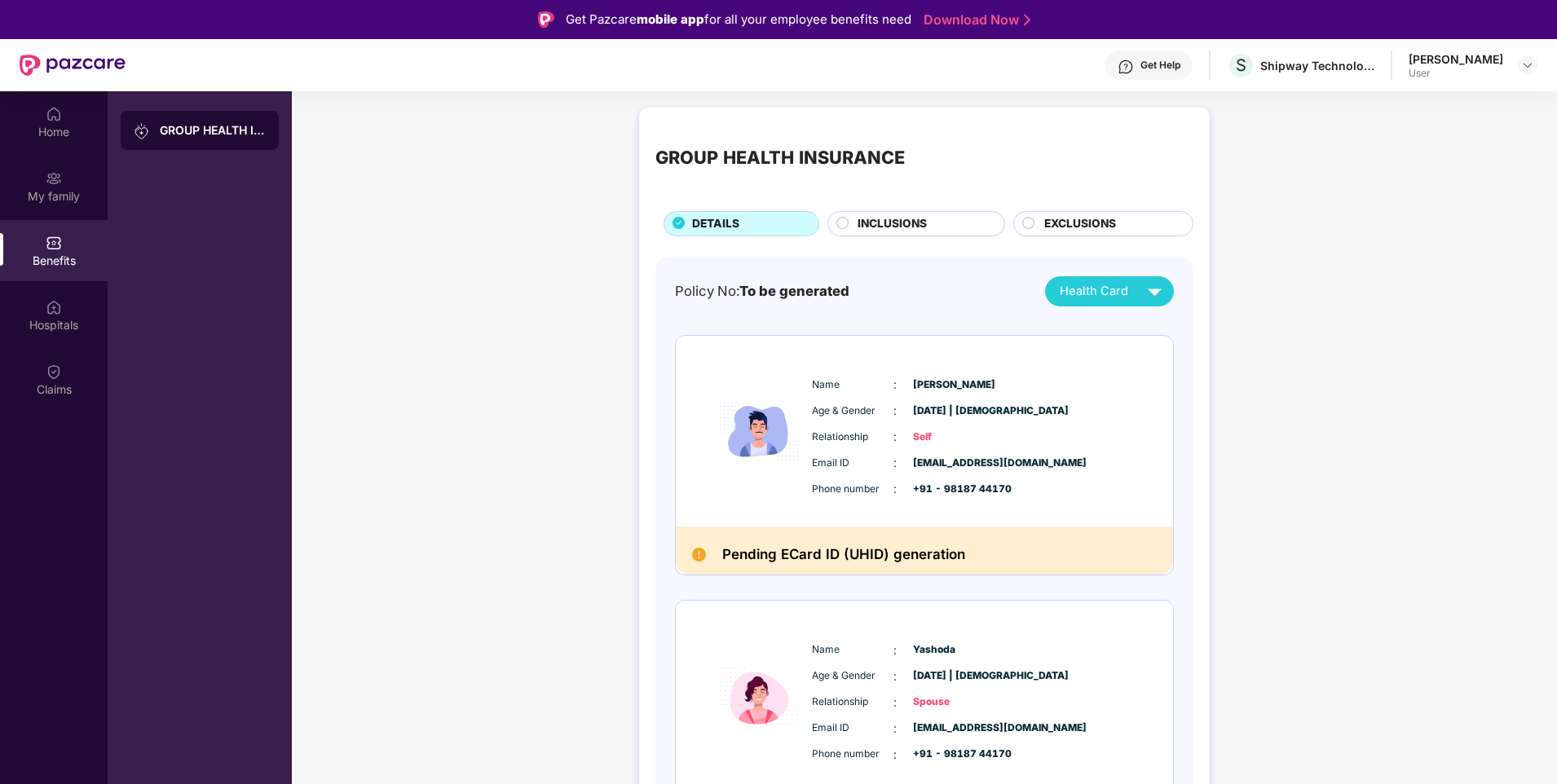
click at [919, 225] on span "INCLUSIONS" at bounding box center [892, 224] width 70 height 18
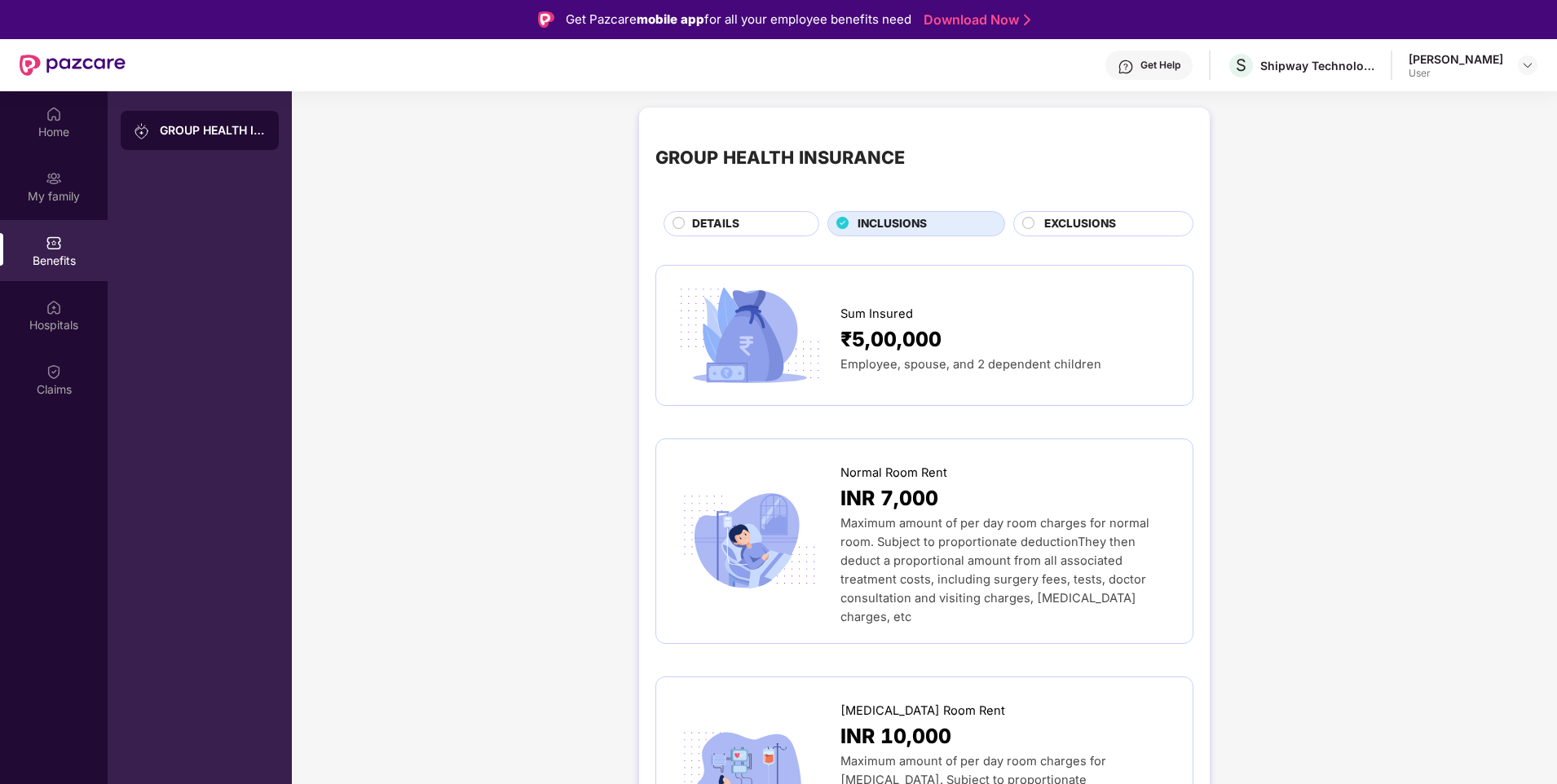
click at [1093, 225] on span "EXCLUSIONS" at bounding box center [1080, 224] width 72 height 18
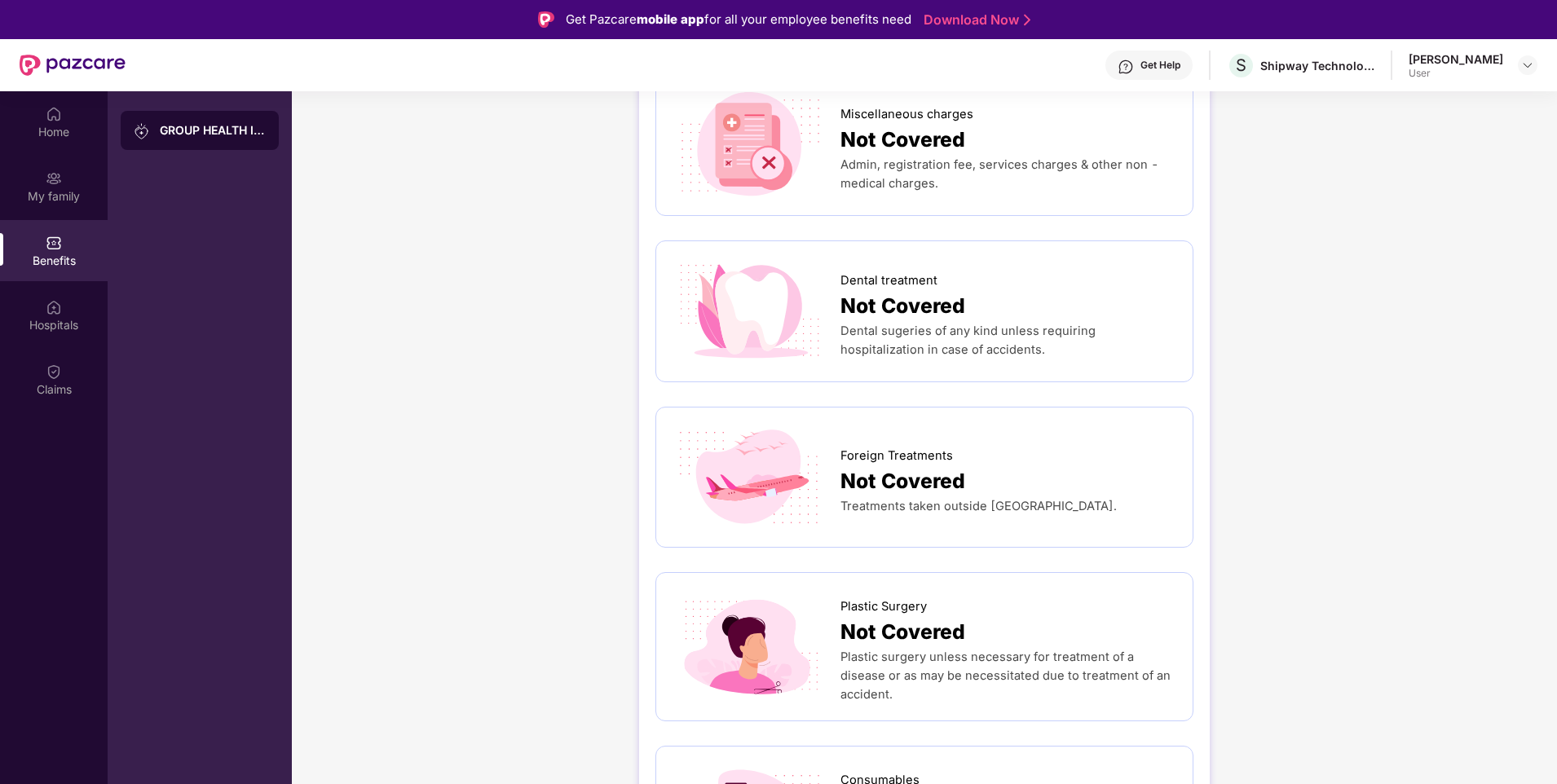
scroll to position [815, 0]
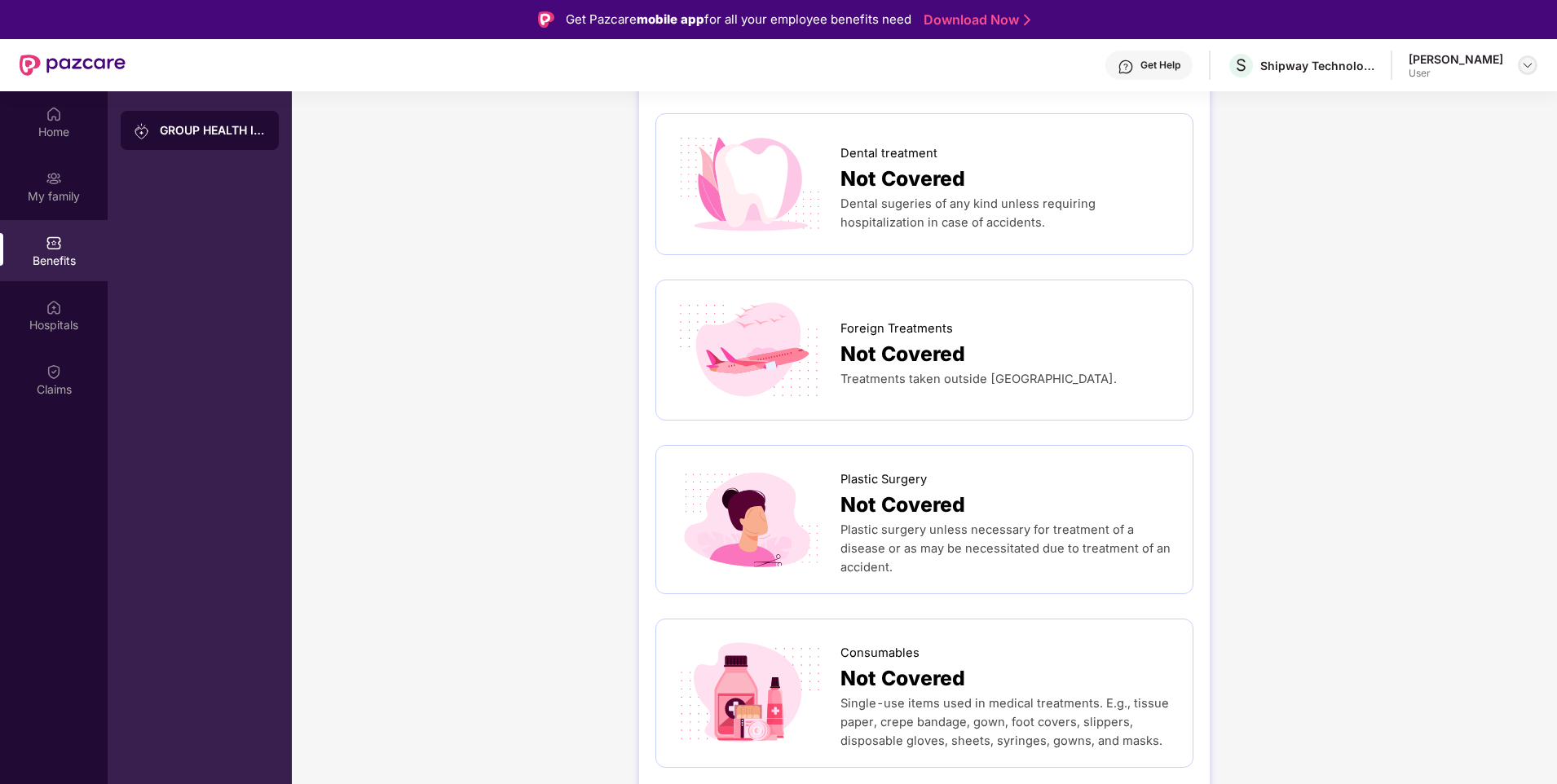
click at [1525, 70] on img at bounding box center [1527, 64] width 13 height 13
click at [1408, 158] on div "User" at bounding box center [1438, 163] width 95 height 13
click at [1525, 68] on img at bounding box center [1527, 64] width 13 height 13
click at [1380, 108] on div "Logout" at bounding box center [1451, 103] width 212 height 31
